Goal: Obtain resource: Download file/media

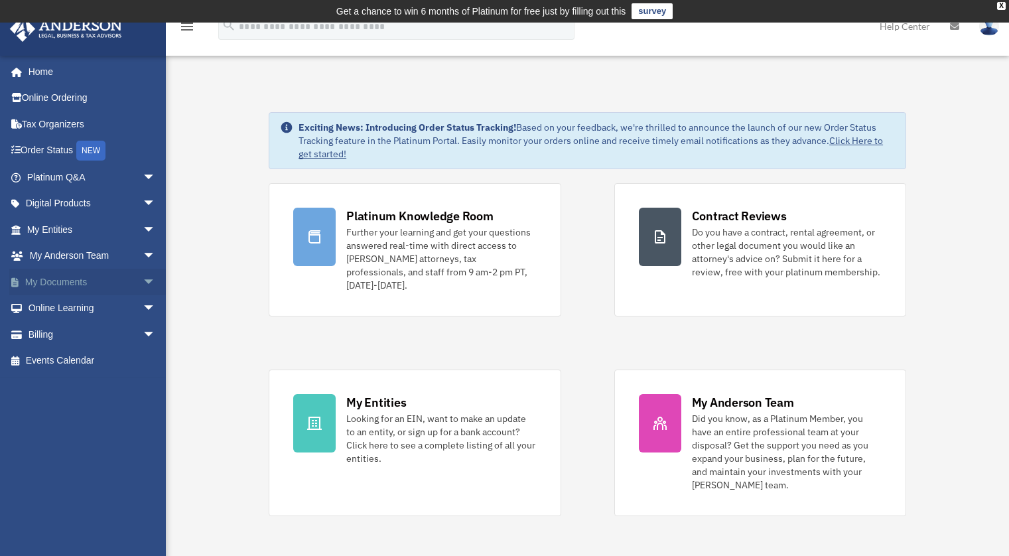
click at [80, 281] on link "My Documents arrow_drop_down" at bounding box center [92, 282] width 166 height 27
click at [143, 280] on span "arrow_drop_down" at bounding box center [156, 282] width 27 height 27
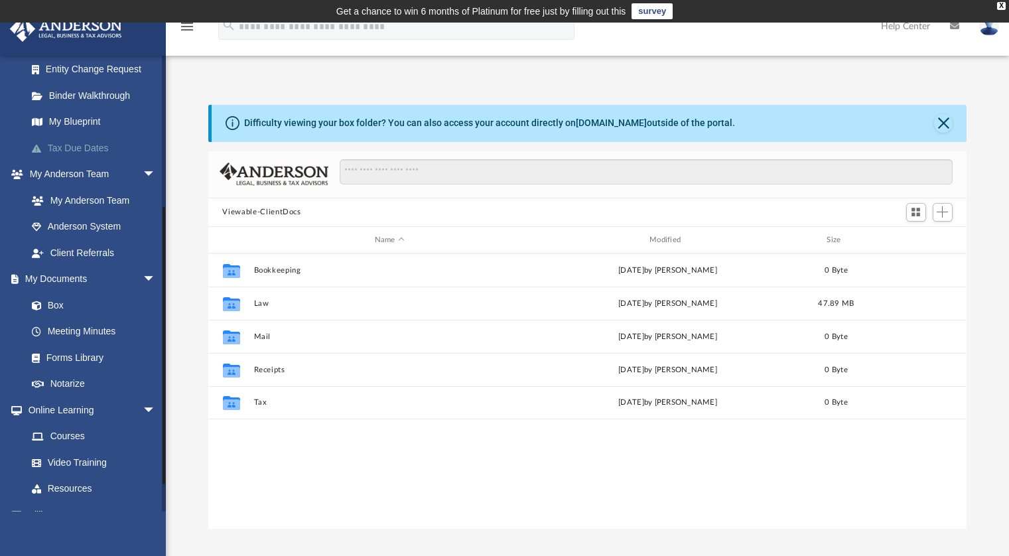
scroll to position [242, 0]
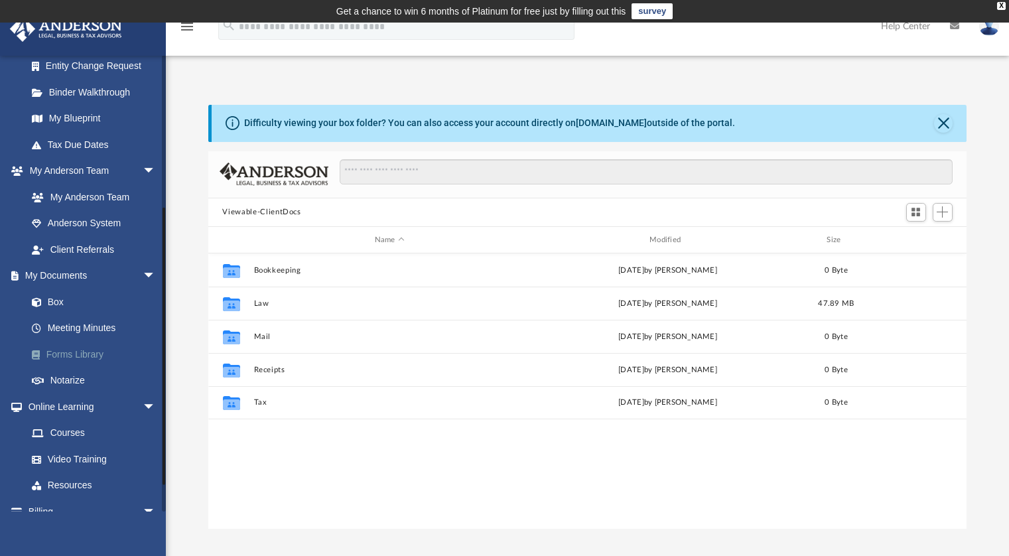
click at [94, 356] on link "Forms Library" at bounding box center [97, 354] width 157 height 27
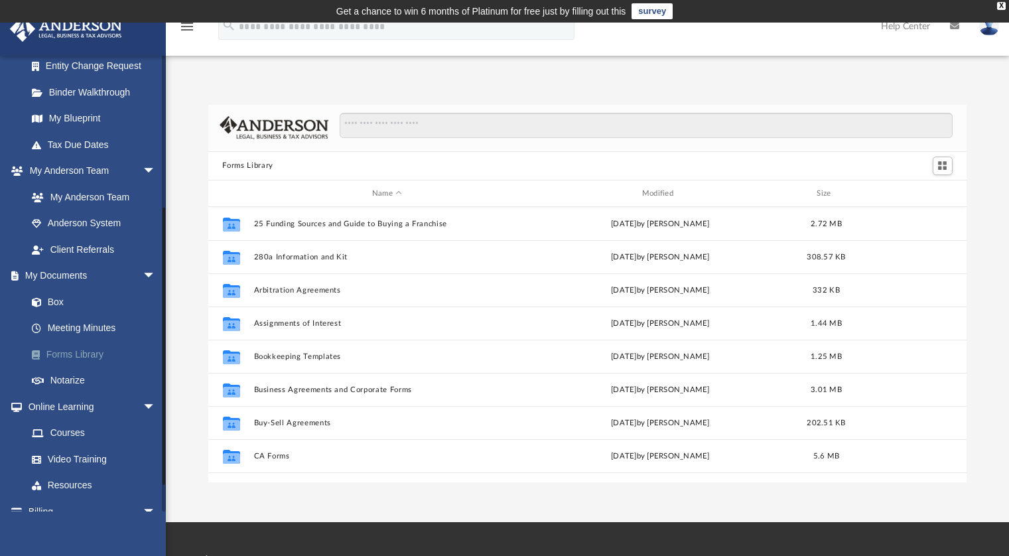
scroll to position [291, 749]
click at [369, 121] on input "Search files and folders" at bounding box center [646, 125] width 612 height 25
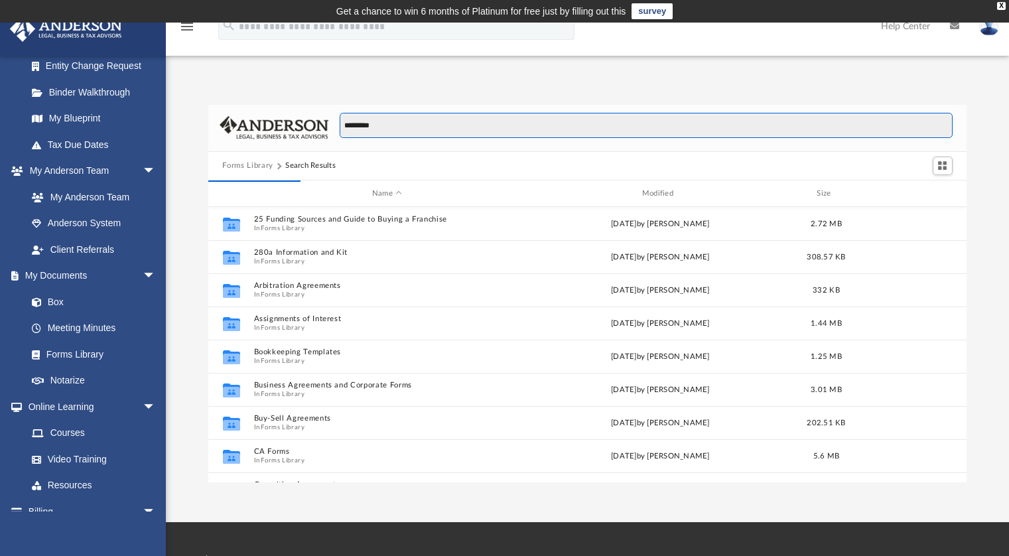
scroll to position [11, 11]
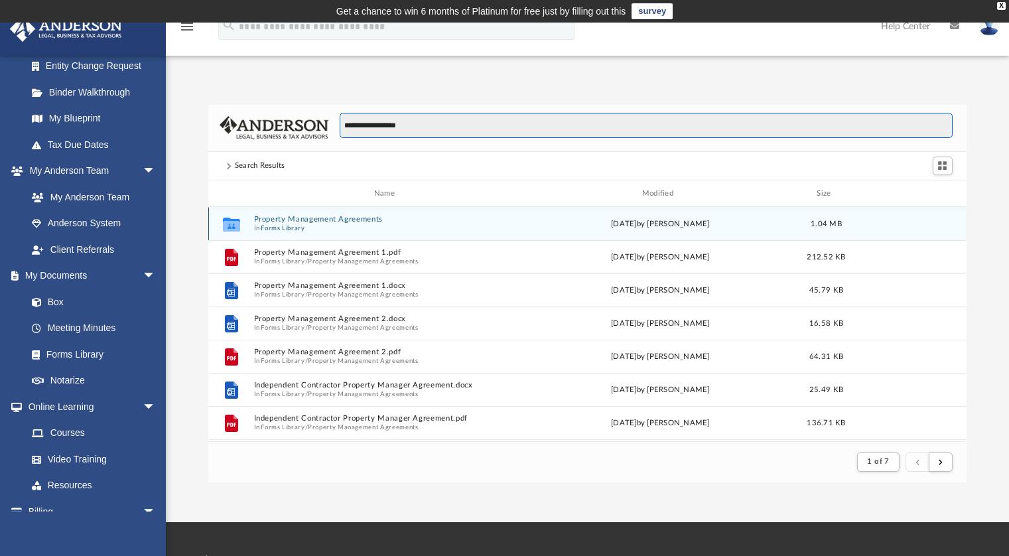
type input "**********"
click at [314, 222] on button "Property Management Agreements" at bounding box center [386, 220] width 267 height 9
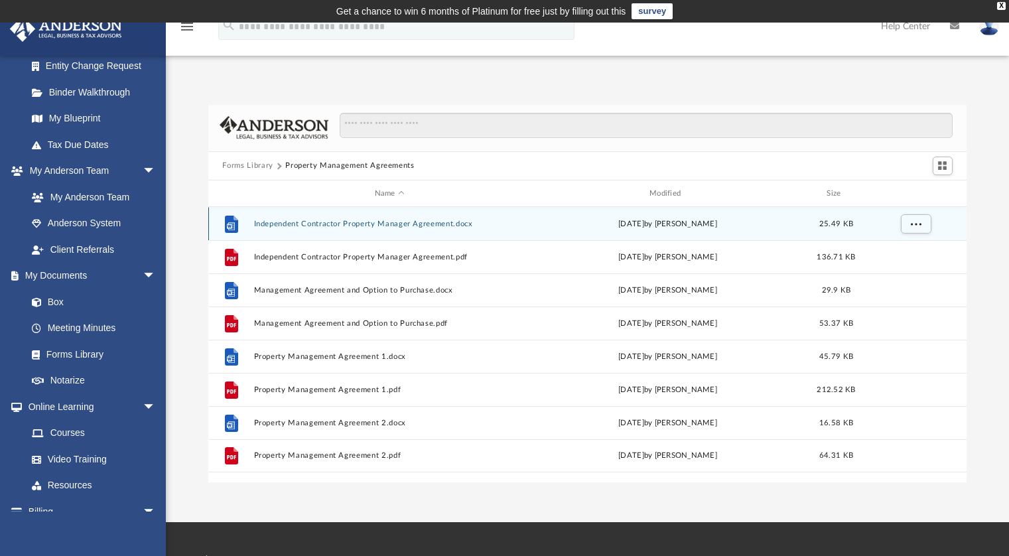
scroll to position [291, 749]
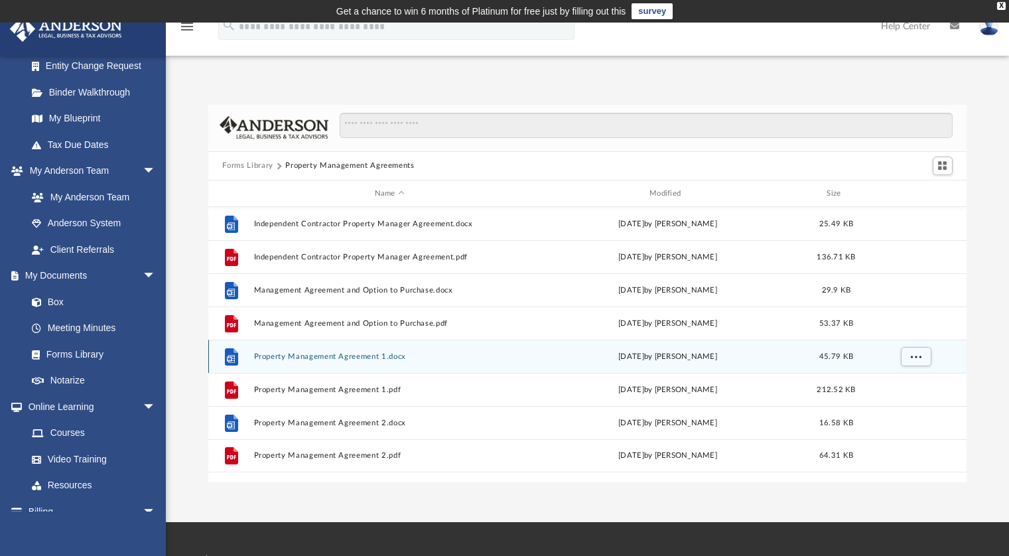
click at [318, 359] on button "Property Management Agreement 1.docx" at bounding box center [389, 356] width 272 height 9
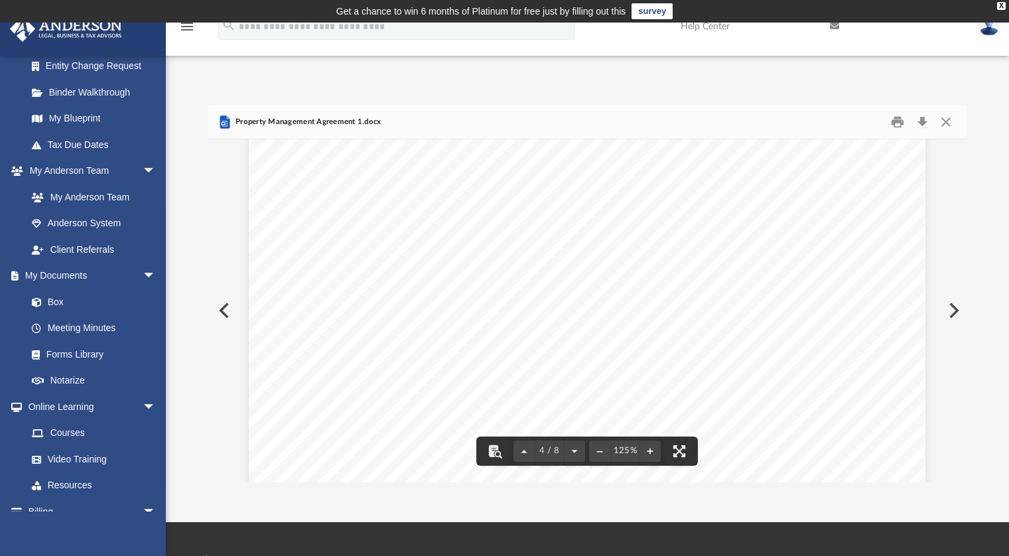
scroll to position [2770, 0]
click at [359, 401] on div "Property Management Agreement Page 4 of 8 9. OWNER’S REPRESENTATIONS AND ADDITI…" at bounding box center [587, 502] width 676 height 875
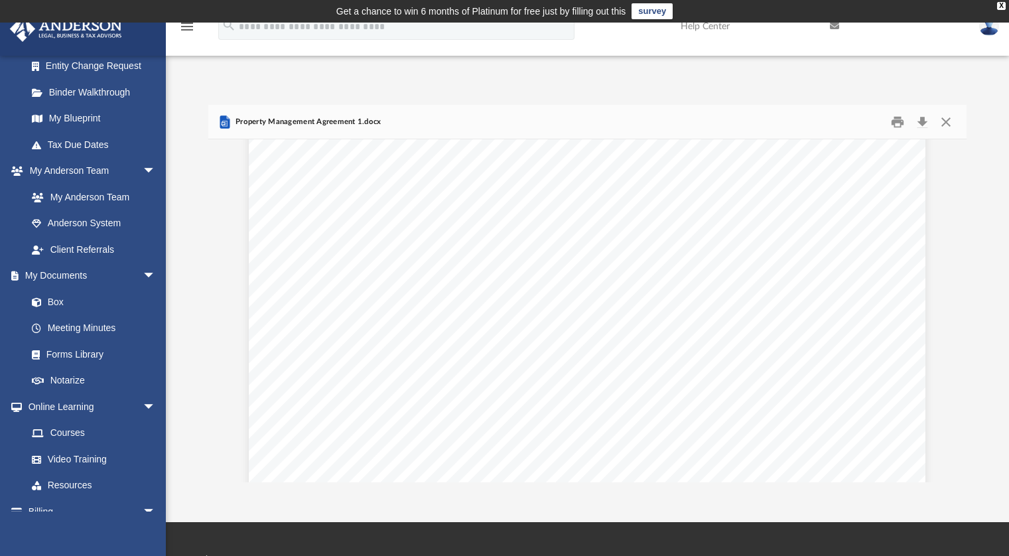
scroll to position [3074, 0]
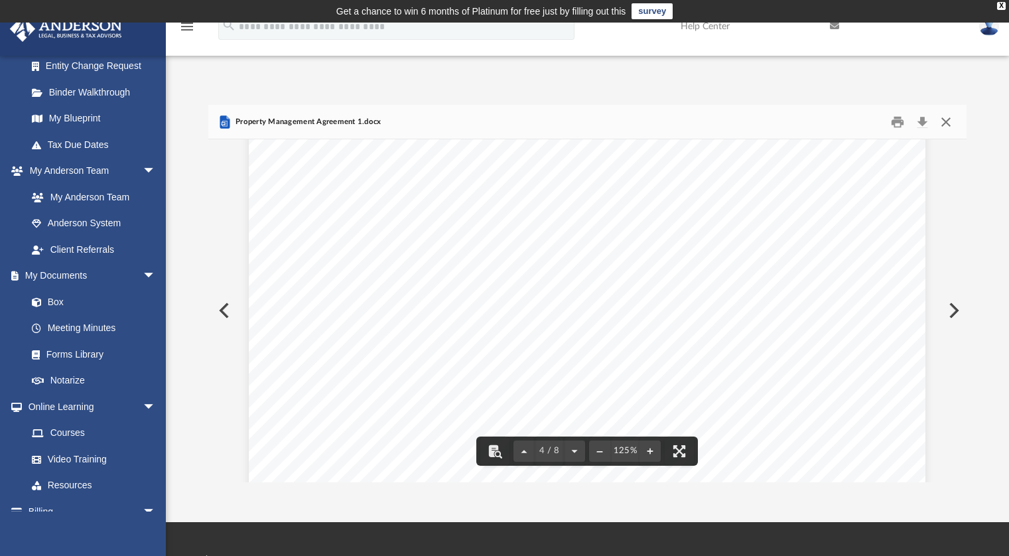
click at [946, 123] on button "Close" at bounding box center [946, 121] width 24 height 21
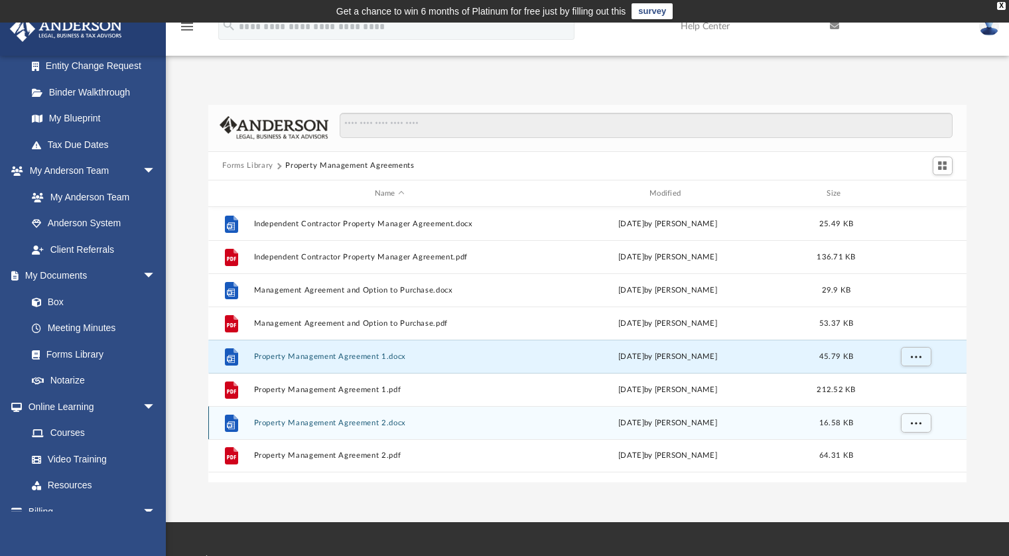
click at [347, 424] on button "Property Management Agreement 2.docx" at bounding box center [389, 422] width 272 height 9
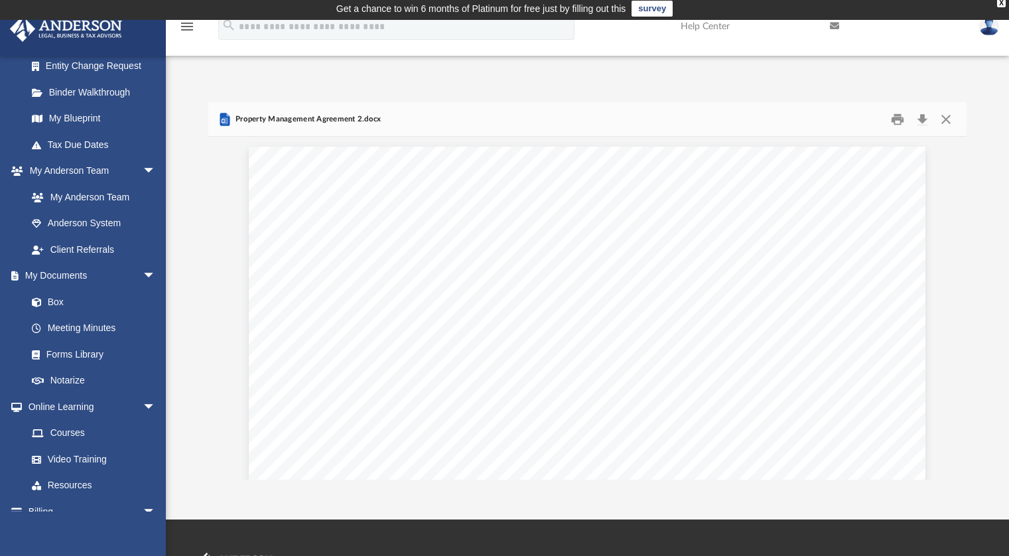
scroll to position [0, 0]
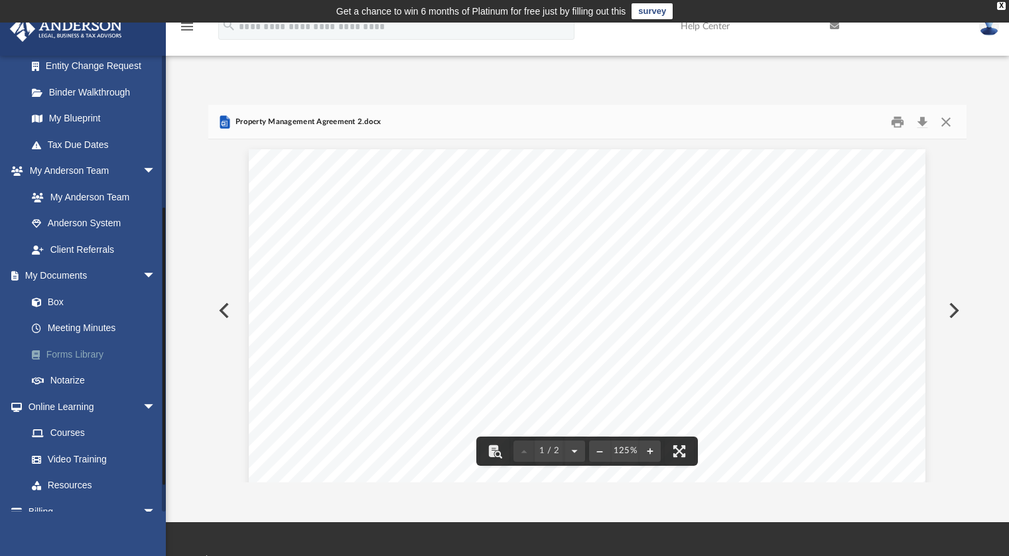
click at [88, 357] on link "Forms Library" at bounding box center [97, 354] width 157 height 27
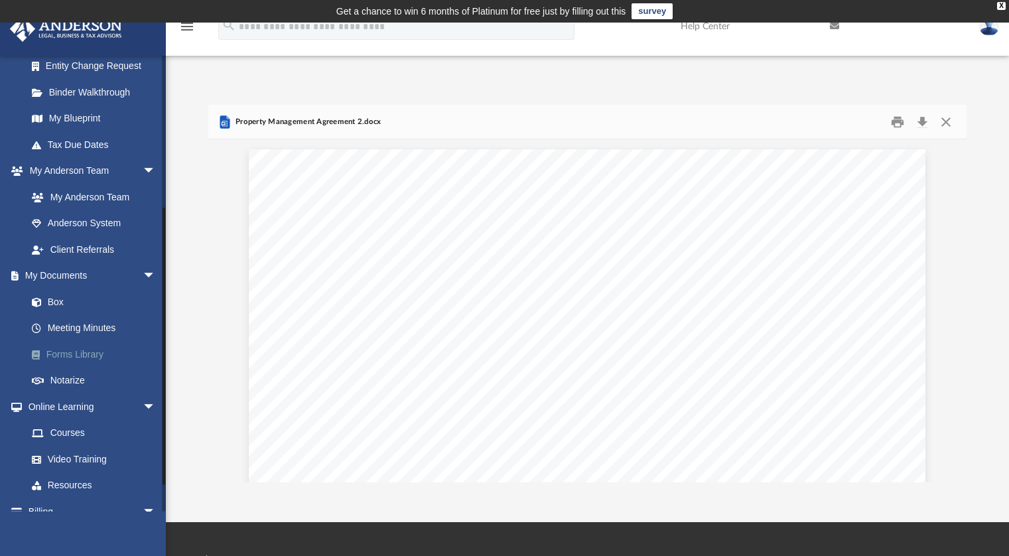
click at [88, 352] on link "Forms Library" at bounding box center [97, 354] width 157 height 27
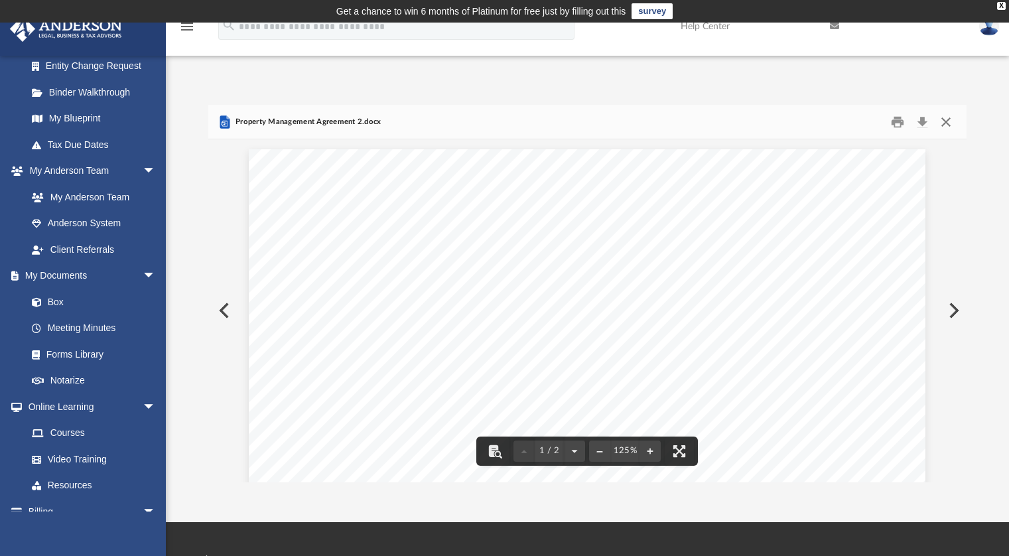
click at [946, 121] on button "Close" at bounding box center [946, 121] width 24 height 21
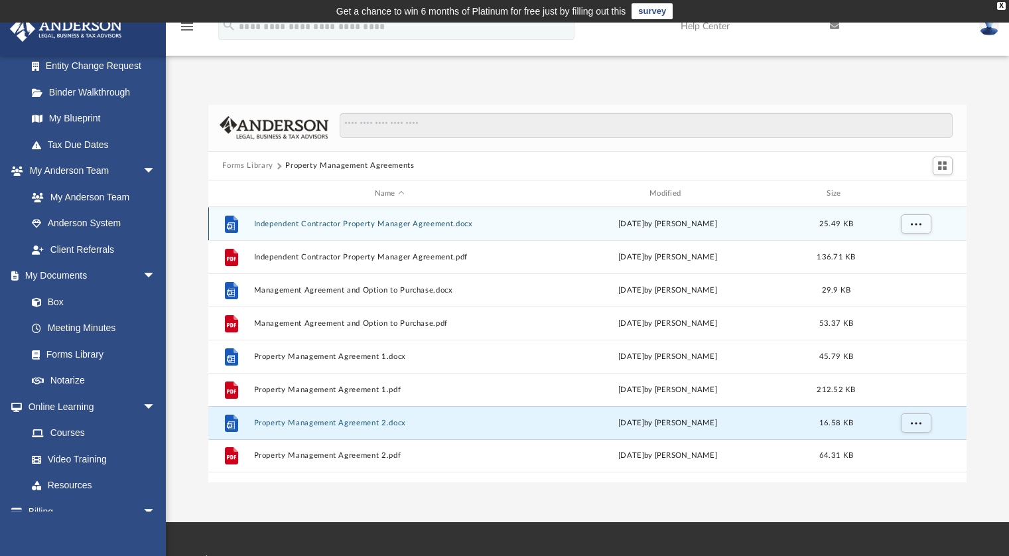
click at [387, 227] on button "Independent Contractor Property Manager Agreement.docx" at bounding box center [389, 223] width 272 height 9
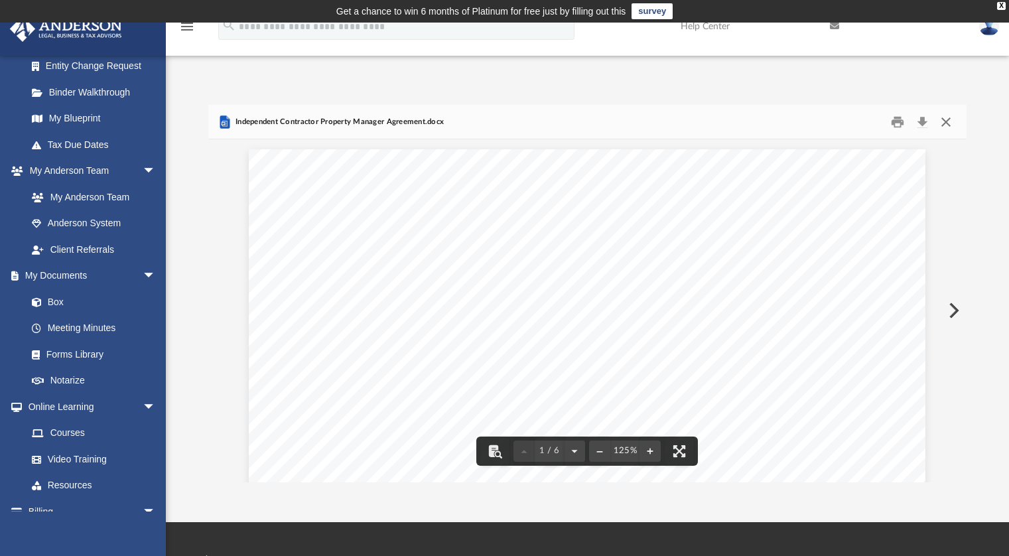
click at [948, 121] on button "Close" at bounding box center [946, 121] width 24 height 21
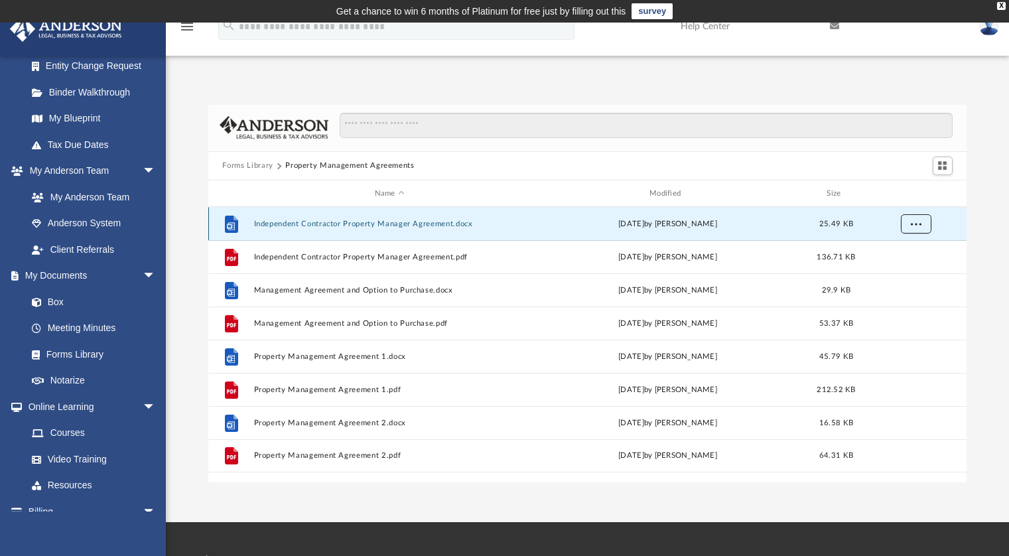
click at [915, 222] on span "More options" at bounding box center [915, 223] width 11 height 7
click at [910, 272] on li "Download" at bounding box center [903, 272] width 38 height 14
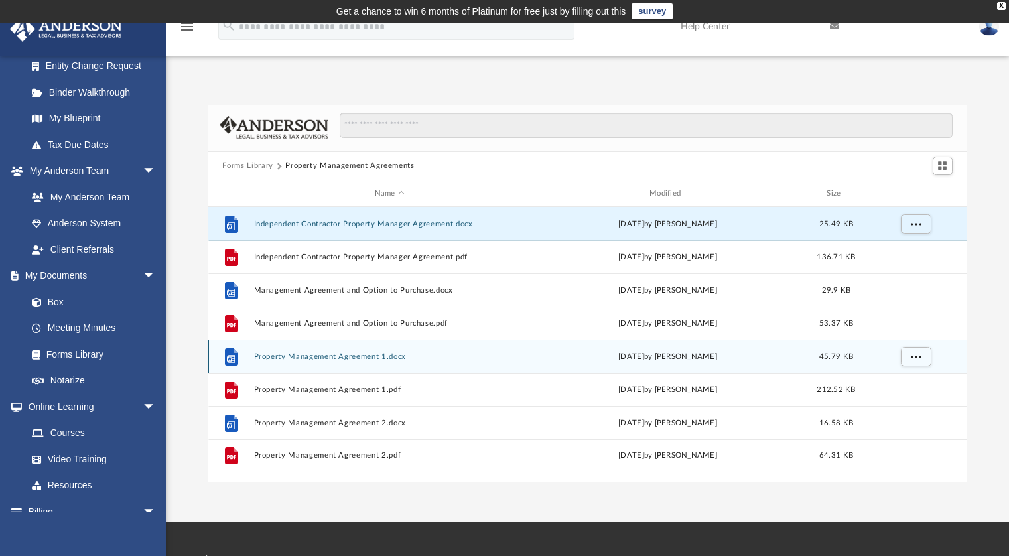
click at [402, 361] on div "File Property Management Agreement 1.docx [DATE] by [PERSON_NAME] 45.79 KB" at bounding box center [587, 356] width 759 height 33
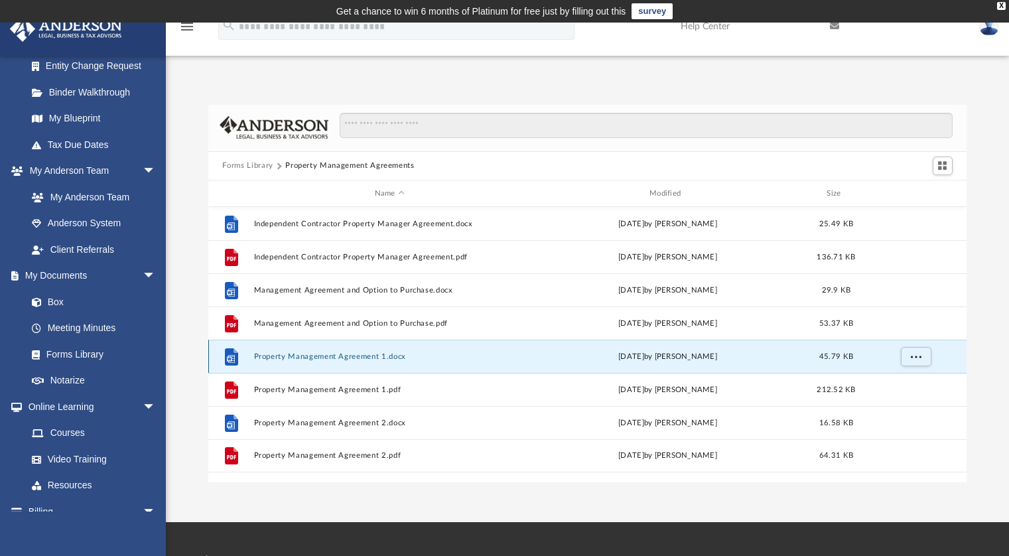
click at [402, 361] on div "File Property Management Agreement 1.docx [DATE] by [PERSON_NAME] 45.79 KB" at bounding box center [587, 356] width 759 height 33
click at [412, 358] on button "Property Management Agreement 1.docx" at bounding box center [389, 356] width 272 height 9
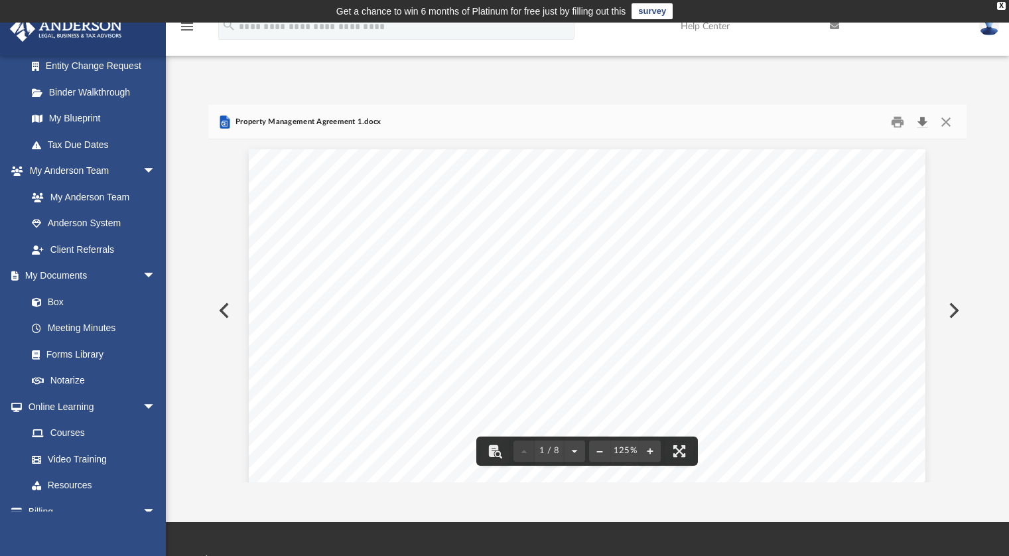
click at [923, 125] on button "Download" at bounding box center [922, 121] width 24 height 21
